Goal: Entertainment & Leisure: Browse casually

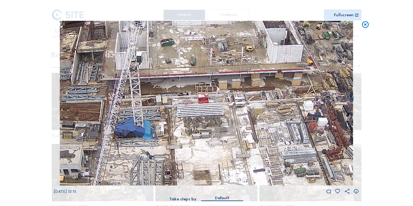
drag, startPoint x: 172, startPoint y: 76, endPoint x: 203, endPoint y: 138, distance: 69.3
click at [203, 138] on img at bounding box center [206, 103] width 293 height 165
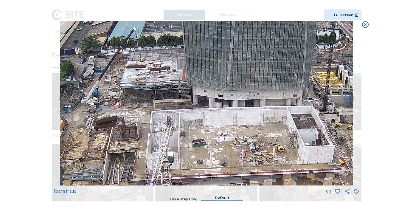
drag, startPoint x: 169, startPoint y: 101, endPoint x: 195, endPoint y: 185, distance: 87.6
click at [195, 185] on img at bounding box center [206, 103] width 293 height 165
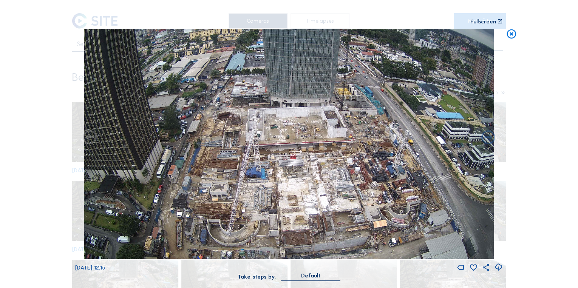
click at [412, 36] on icon at bounding box center [511, 35] width 11 height 12
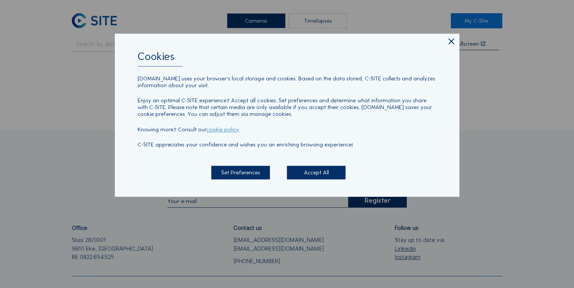
click at [447, 43] on icon at bounding box center [450, 42] width 9 height 10
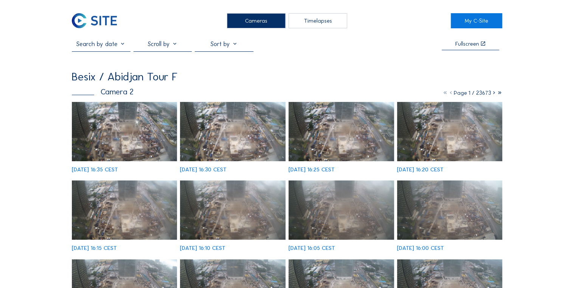
click at [149, 133] on img at bounding box center [124, 131] width 105 height 59
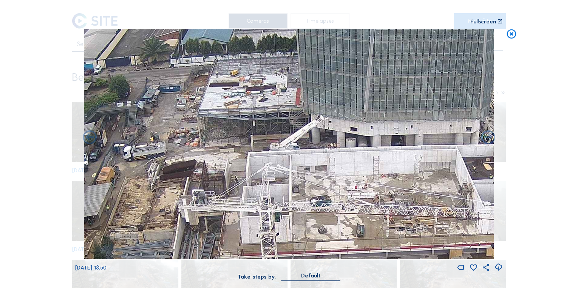
drag, startPoint x: 267, startPoint y: 159, endPoint x: 286, endPoint y: 159, distance: 19.3
click at [286, 159] on img at bounding box center [289, 144] width 410 height 231
click at [550, 124] on div "Scroll to travel through time | Press 'Alt' Button + Scroll to Zoom | Click and…" at bounding box center [289, 144] width 578 height 288
